Goal: Submit feedback/report problem: Submit feedback/report problem

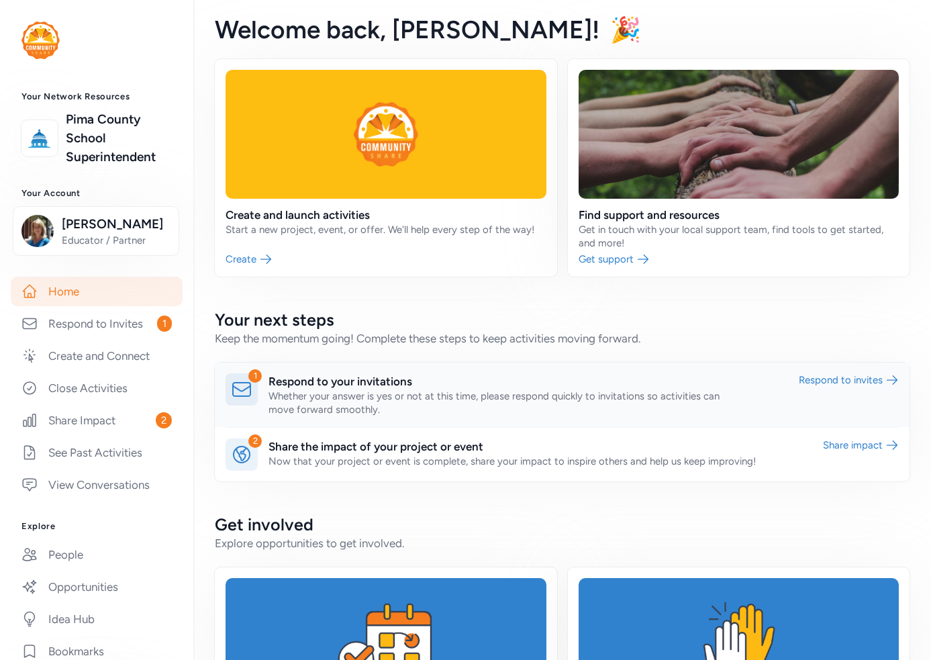
click at [372, 382] on link at bounding box center [562, 395] width 695 height 64
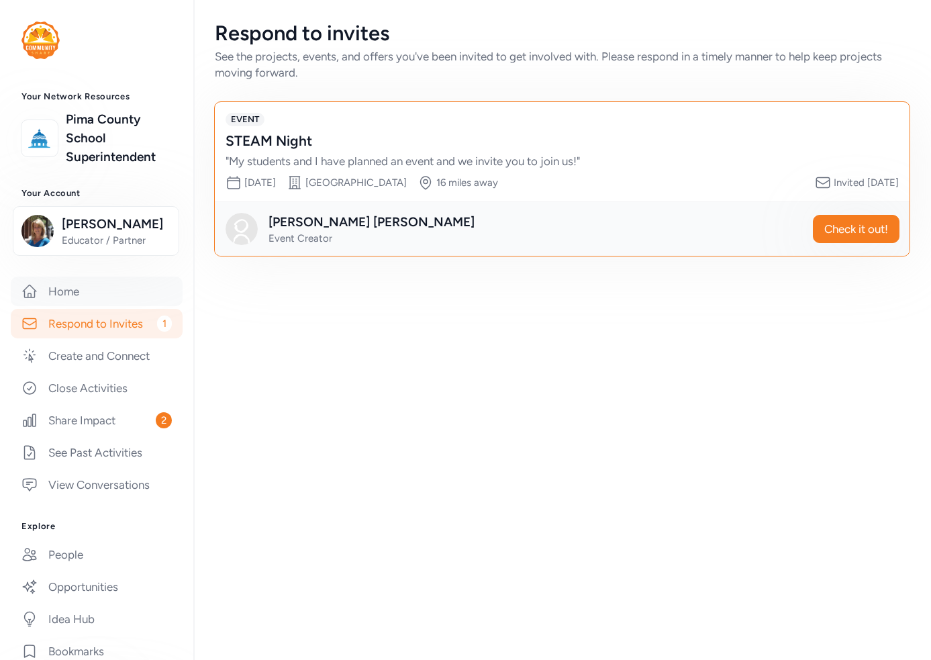
click at [70, 306] on link "Home" at bounding box center [97, 292] width 172 height 30
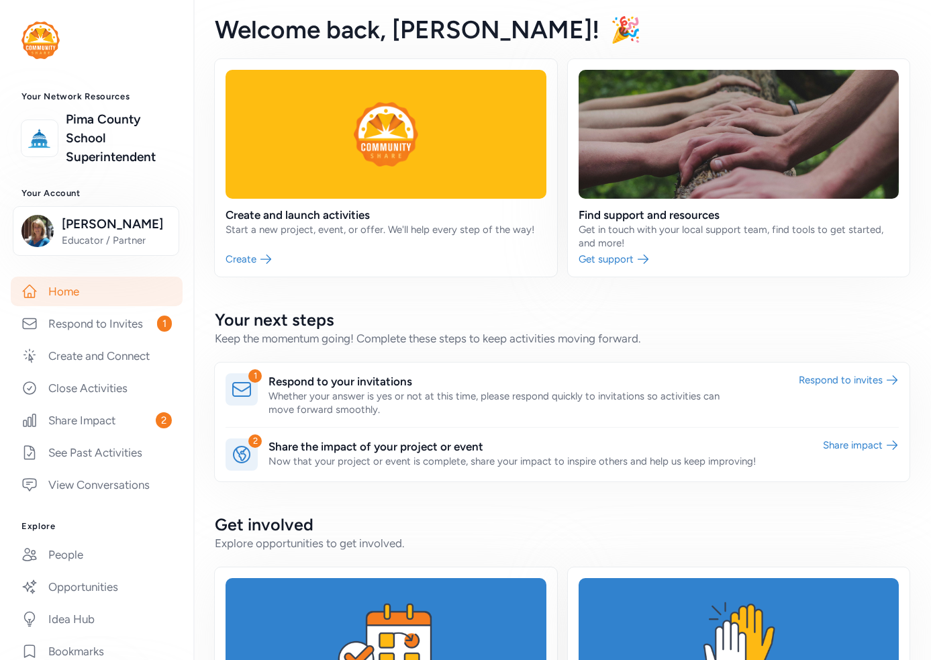
click at [882, 524] on h2 "Get involved" at bounding box center [562, 524] width 695 height 21
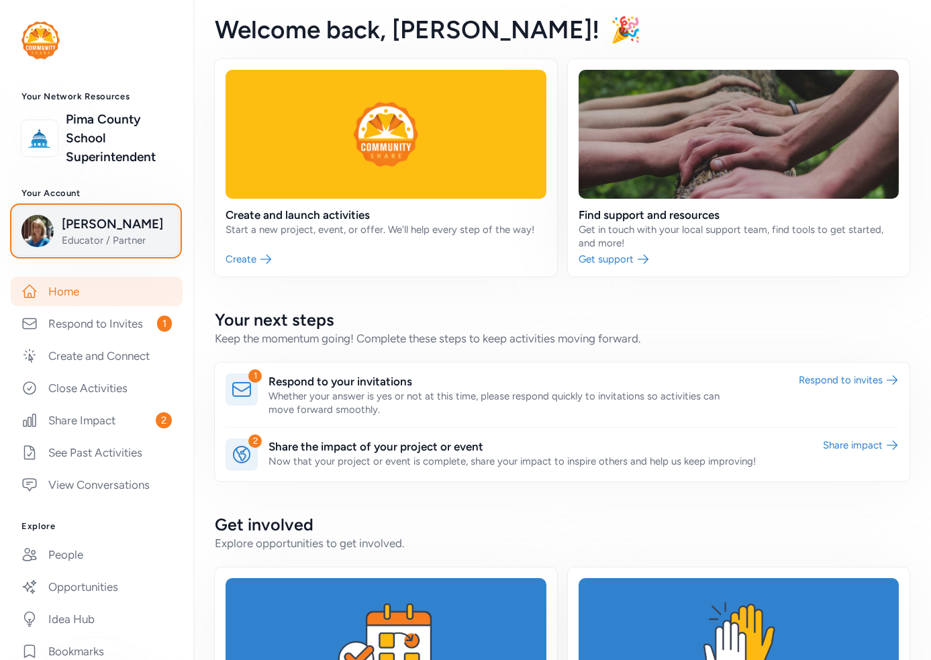
click at [91, 234] on span "[PERSON_NAME]" at bounding box center [116, 224] width 109 height 19
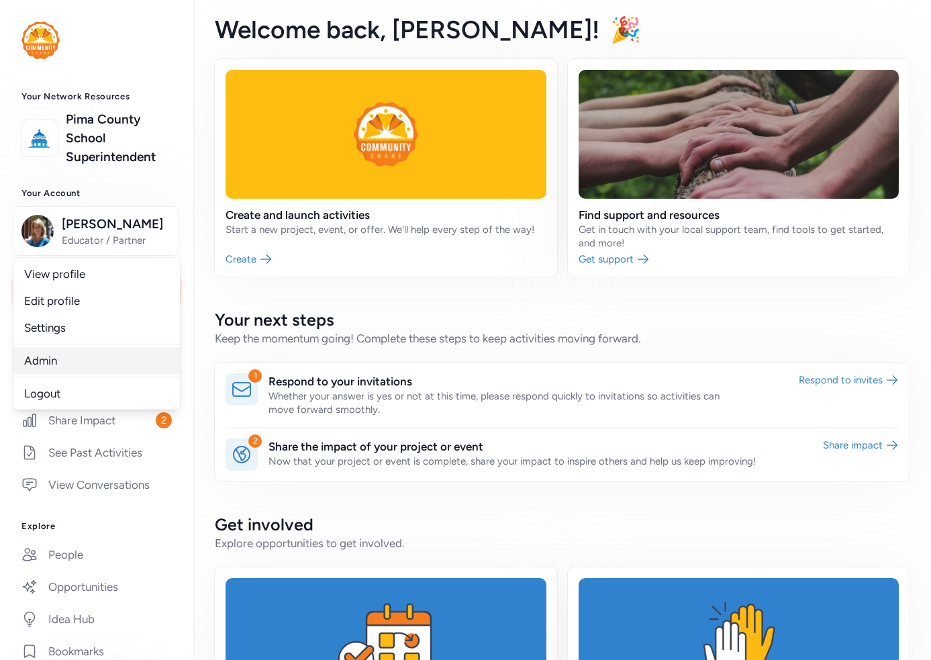
click at [56, 374] on link "Admin" at bounding box center [96, 360] width 166 height 27
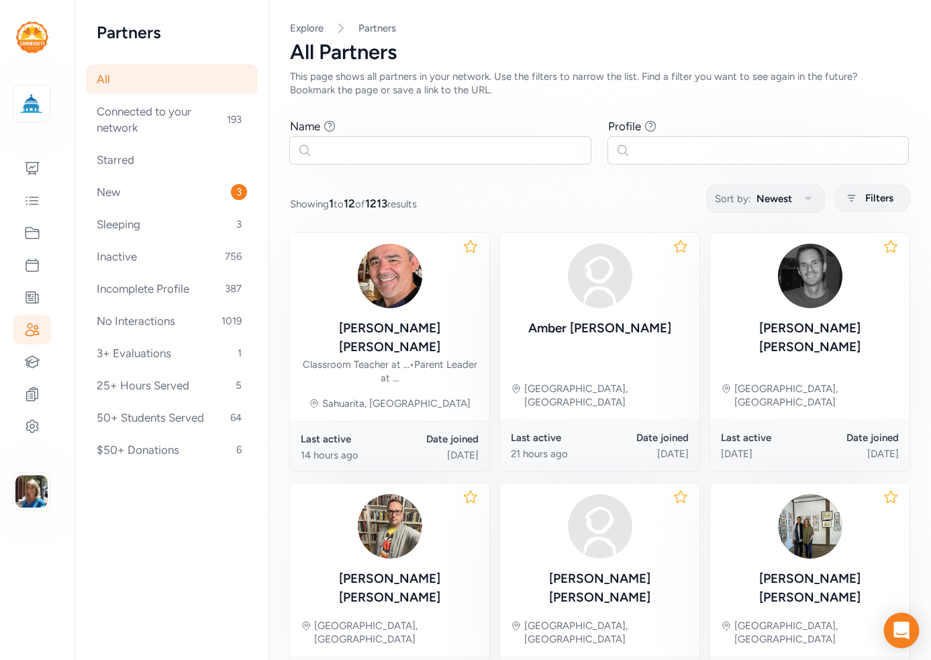
click at [905, 622] on div "Open Intercom Messenger" at bounding box center [902, 631] width 36 height 36
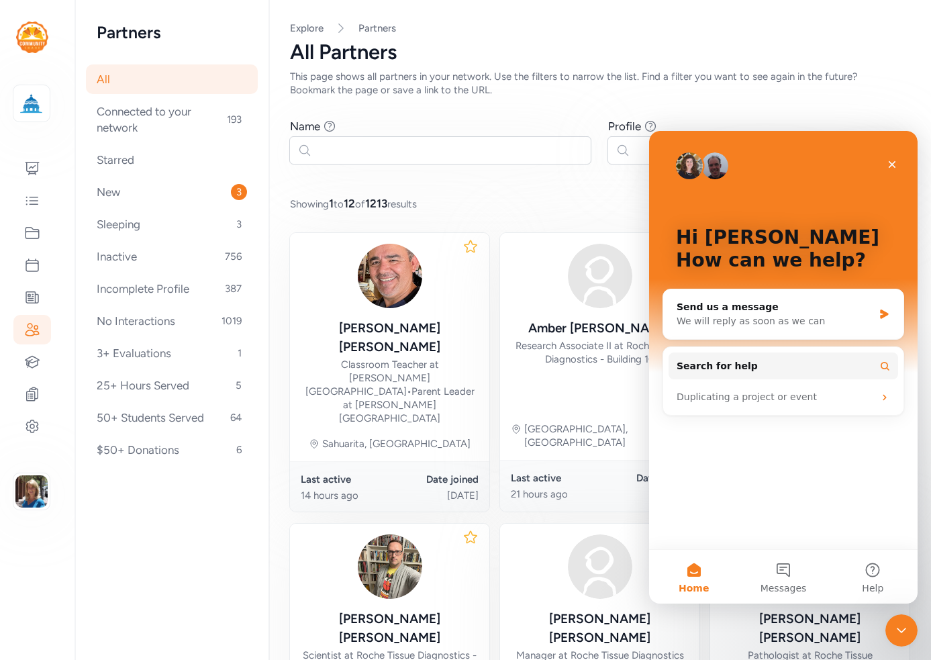
click at [880, 493] on div "Hi Marianne 👋 How can we help? Send us a message We will reply as soon as we ca…" at bounding box center [783, 340] width 269 height 418
click at [743, 330] on div "Send us a message We will reply as soon as we can" at bounding box center [783, 314] width 240 height 50
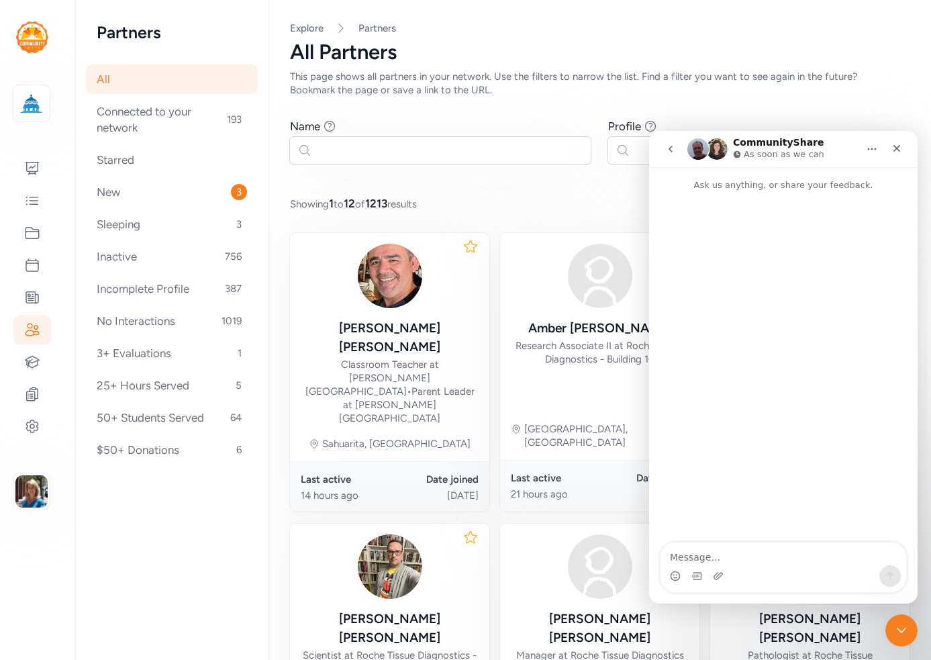
click at [689, 184] on p "Ask us anything, or share your feedback." at bounding box center [783, 179] width 269 height 25
click at [803, 564] on textarea "Message…" at bounding box center [784, 553] width 246 height 23
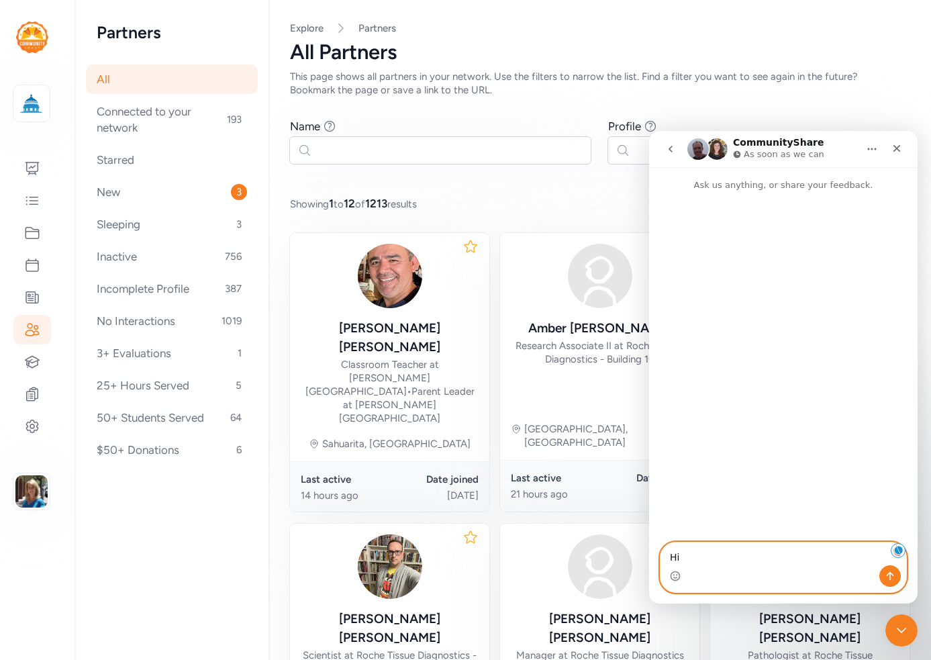
type textarea "Hi,"
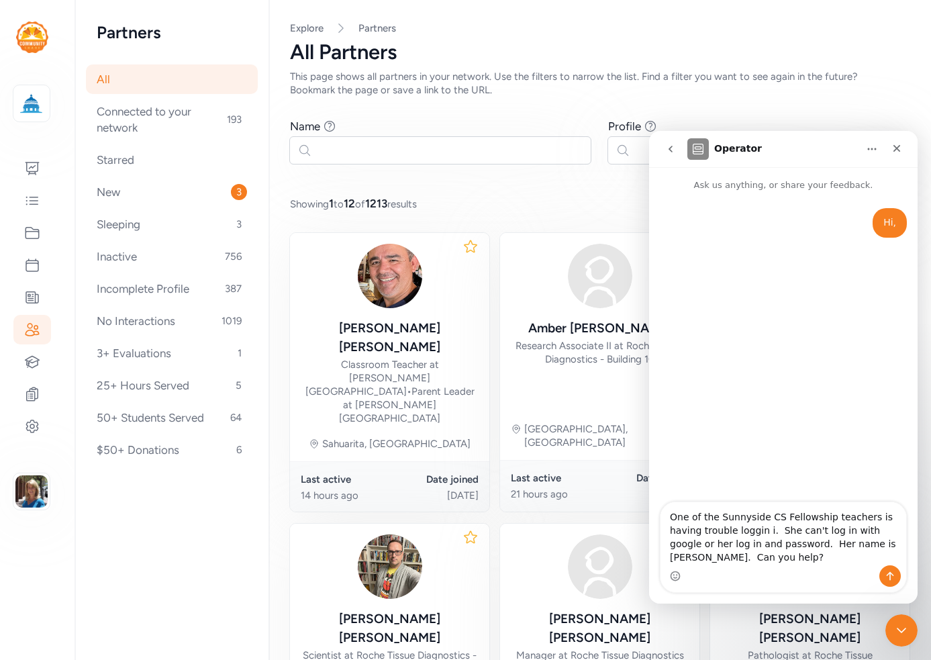
click at [720, 532] on textarea "One of the Sunnyside CS Fellowship teachers is having trouble loggin i. She can…" at bounding box center [784, 533] width 246 height 63
click at [730, 533] on textarea "One of the Sunnyside CS Fellowship teachers is having trouble login i. She can'…" at bounding box center [784, 533] width 246 height 63
click at [718, 558] on textarea "One of the Sunnyside CS Fellowship teachers is having trouble logging in She ca…" at bounding box center [784, 533] width 246 height 63
click at [865, 543] on textarea "One of the Sunnyside CS Fellowship teachers is having trouble logging in She ca…" at bounding box center [784, 533] width 246 height 63
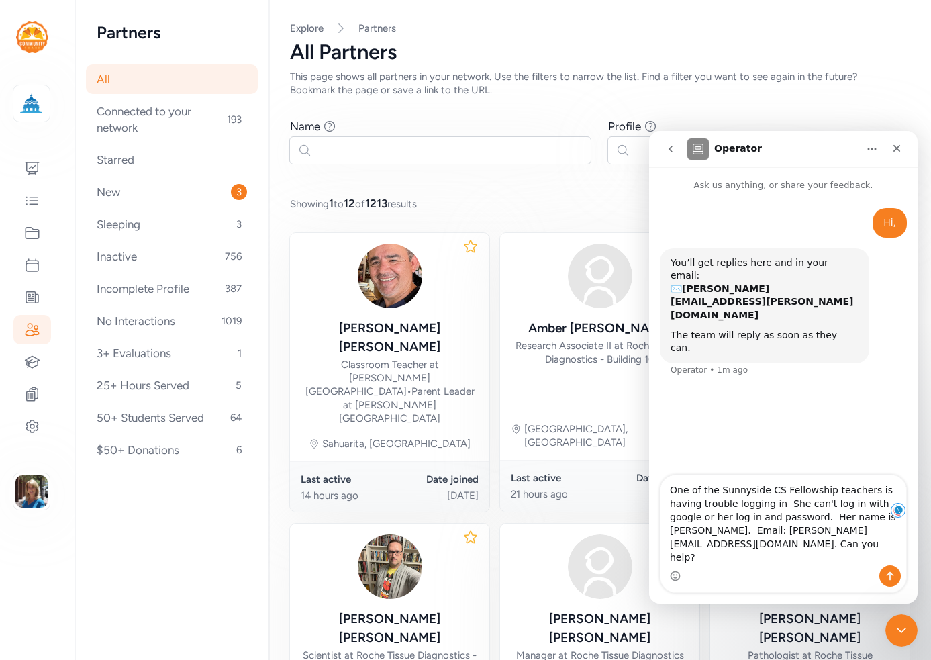
type textarea "One of the Sunnyside CS Fellowship teachers is having trouble logging in She ca…"
click at [895, 573] on icon "Send a message…" at bounding box center [890, 576] width 11 height 11
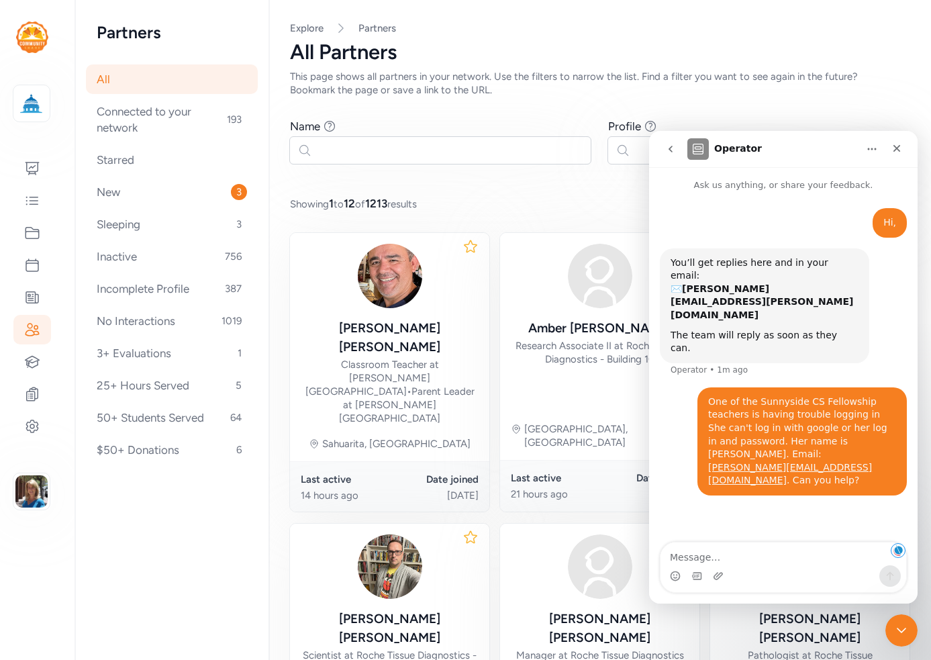
click at [548, 187] on div "Showing 1 to 12 of 1213 results Sort by: Newest Filters" at bounding box center [600, 198] width 620 height 26
click at [898, 144] on icon "Close" at bounding box center [897, 148] width 11 height 11
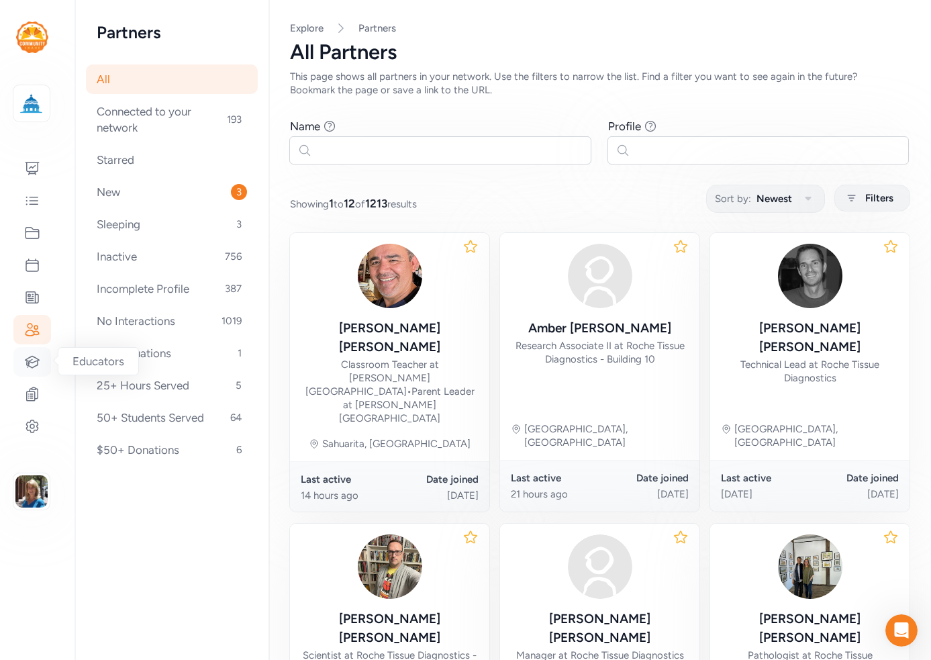
click at [39, 364] on icon at bounding box center [32, 362] width 16 height 16
